Goal: Use online tool/utility

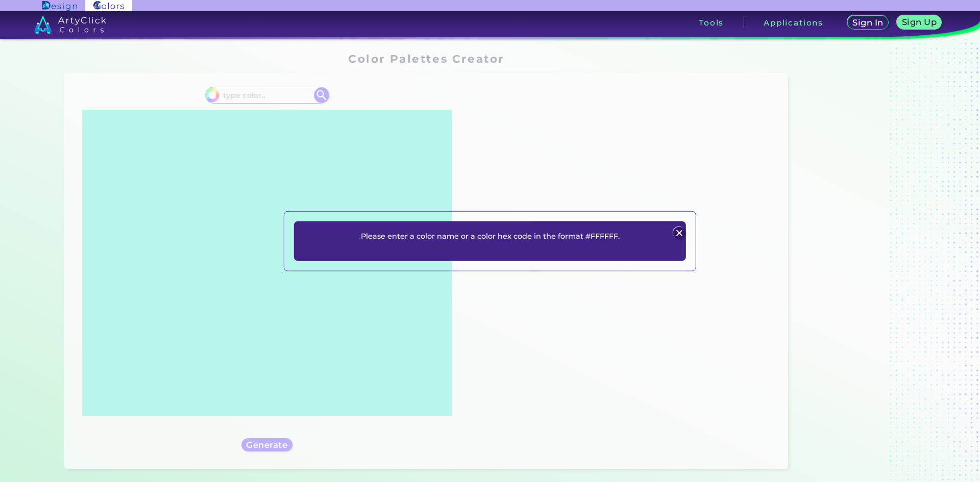
click at [681, 234] on img at bounding box center [679, 233] width 12 height 12
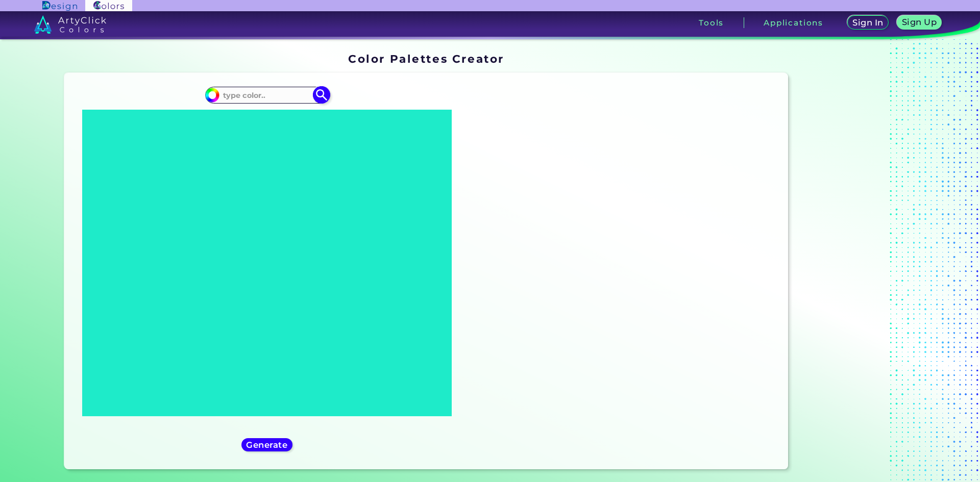
click at [269, 94] on input at bounding box center [266, 95] width 95 height 14
paste input "#777777"
type input "#777777"
click at [322, 98] on img at bounding box center [321, 95] width 18 height 18
type input "#777777"
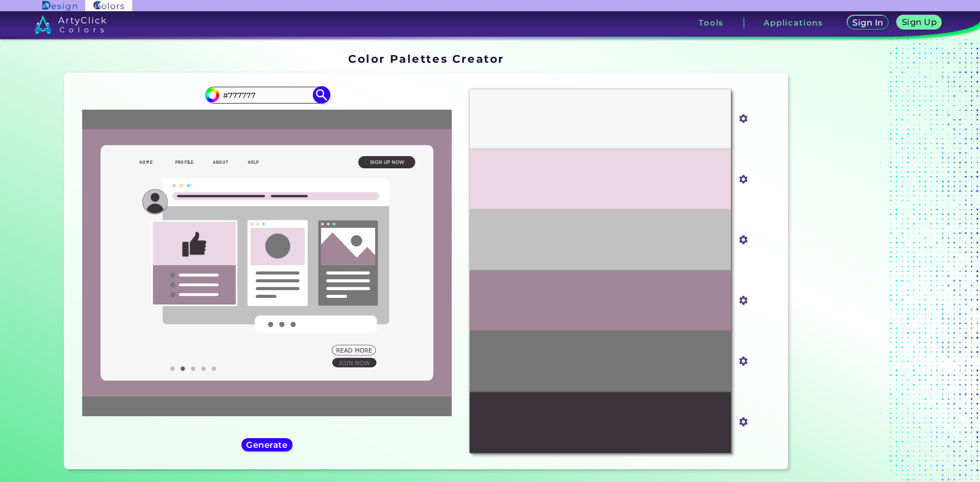
click at [250, 95] on input "#777777" at bounding box center [266, 95] width 95 height 14
click at [317, 98] on img at bounding box center [321, 95] width 18 height 18
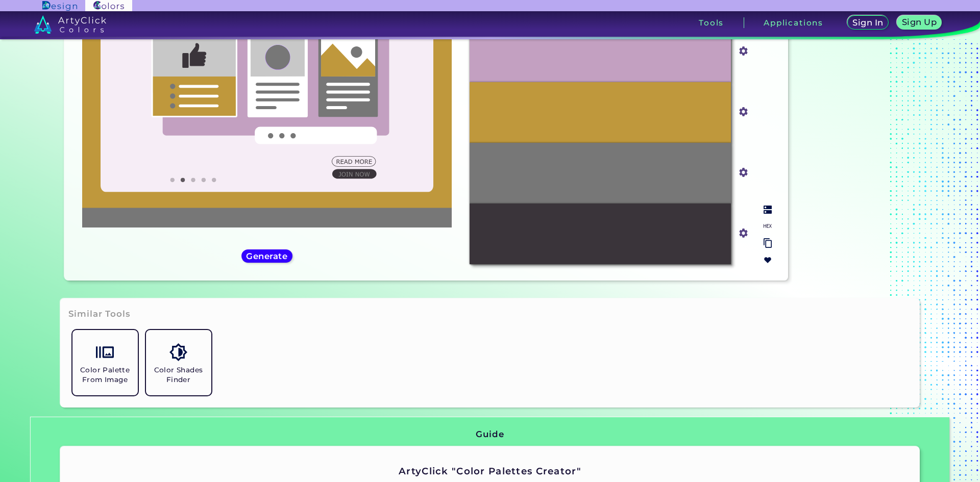
scroll to position [169, 0]
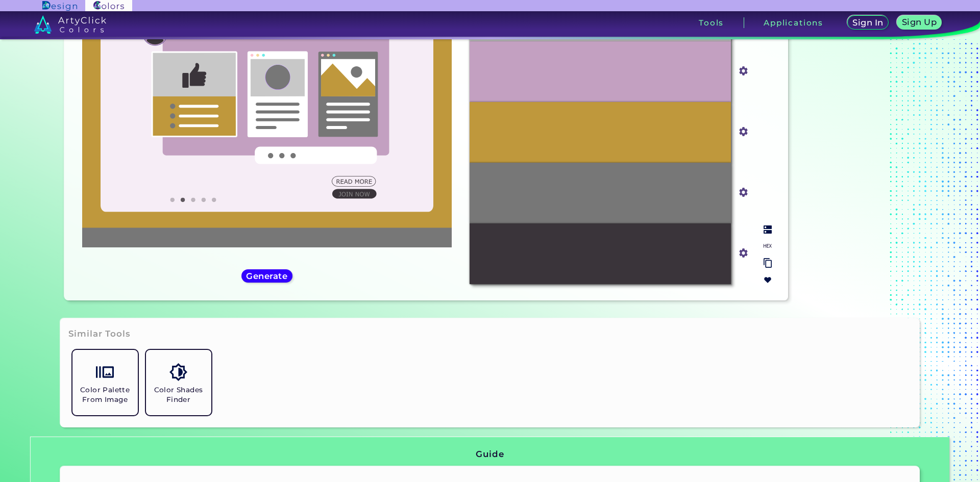
click at [743, 253] on input "#3a343a" at bounding box center [741, 251] width 13 height 13
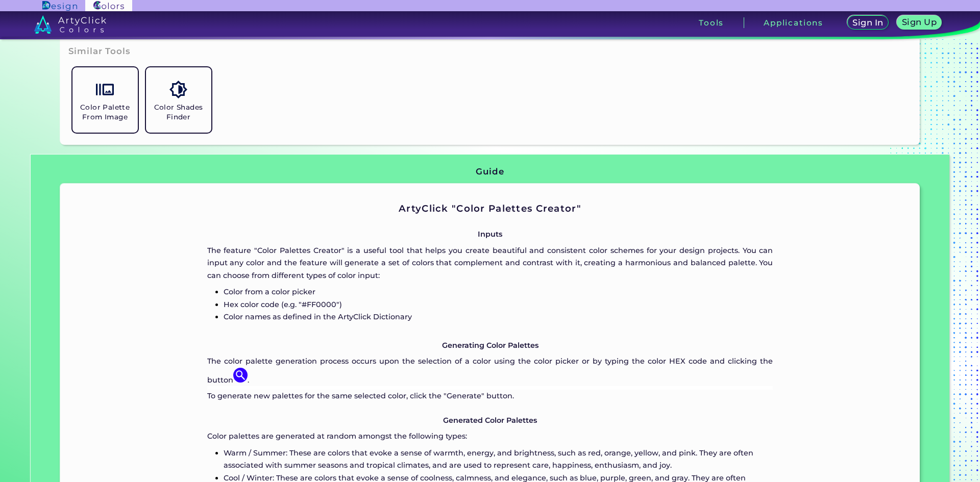
scroll to position [491, 0]
